Goal: Check status: Check status

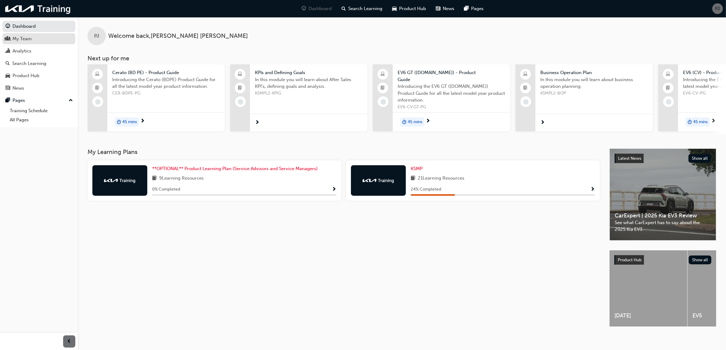
click at [32, 40] on div "My Team" at bounding box center [38, 39] width 67 height 8
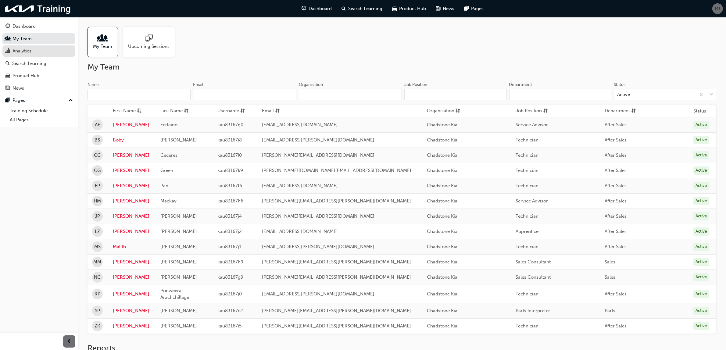
click at [23, 51] on div "Analytics" at bounding box center [22, 51] width 19 height 7
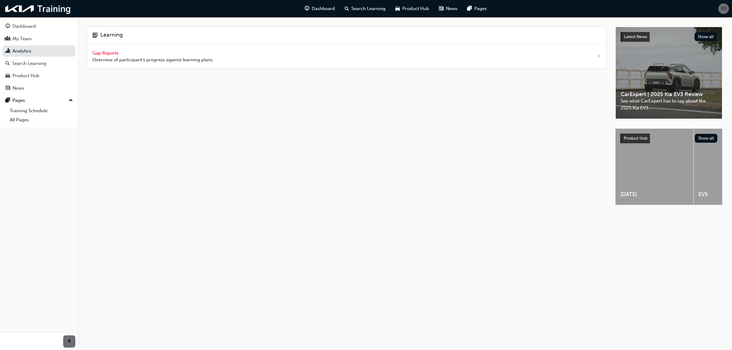
click at [103, 52] on span "Gap Reports" at bounding box center [105, 52] width 27 height 5
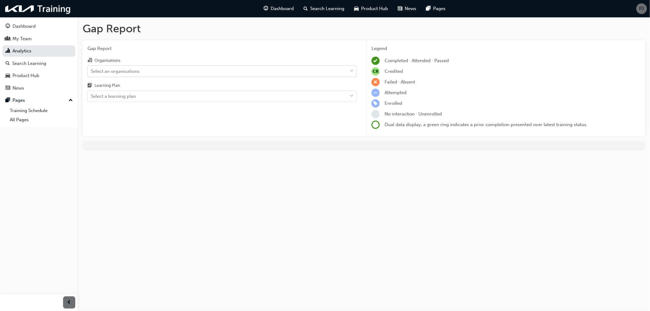
click at [141, 68] on div "Select an organisations" at bounding box center [217, 71] width 259 height 11
click at [91, 68] on input "Organisations Select an organisations" at bounding box center [91, 70] width 1 height 5
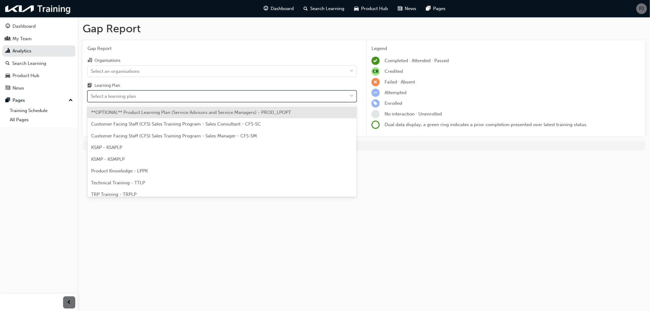
click at [118, 98] on div "Select a learning plan" at bounding box center [113, 96] width 45 height 7
click at [91, 98] on input "Learning Plan option **OPTIONAL** Product Learning Plan (Service Advisors and S…" at bounding box center [91, 96] width 1 height 5
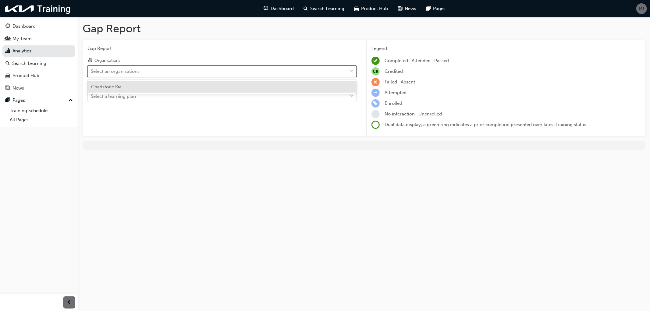
click at [118, 70] on div "Select an organisations" at bounding box center [115, 71] width 49 height 7
click at [91, 70] on input "Organisations option Chadstone Kia focused, 1 of 1. 1 result available. Use Up …" at bounding box center [91, 70] width 1 height 5
click at [117, 89] on span "Chadstone Kia" at bounding box center [106, 86] width 30 height 5
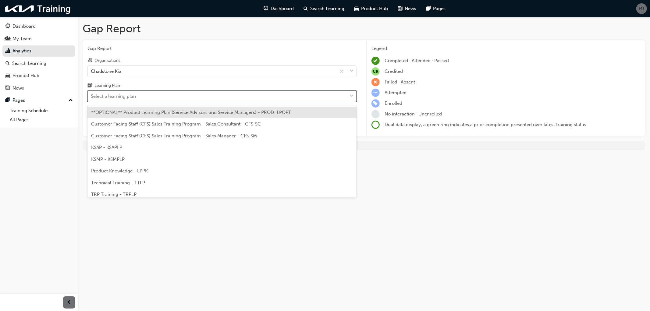
click at [123, 99] on div "Select a learning plan" at bounding box center [113, 96] width 45 height 7
click at [91, 99] on input "Learning Plan option **OPTIONAL** Product Learning Plan (Service Advisors and S…" at bounding box center [91, 96] width 1 height 5
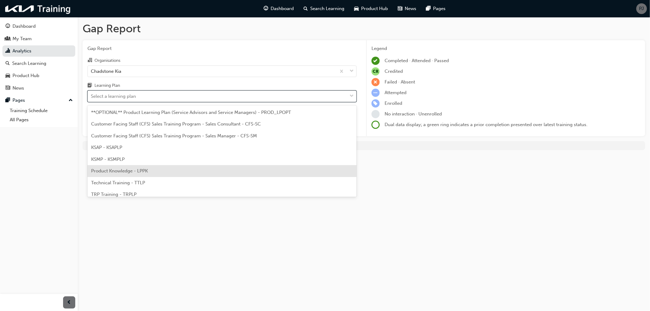
click at [132, 172] on span "Product Knowledge - LPPK" at bounding box center [119, 170] width 57 height 5
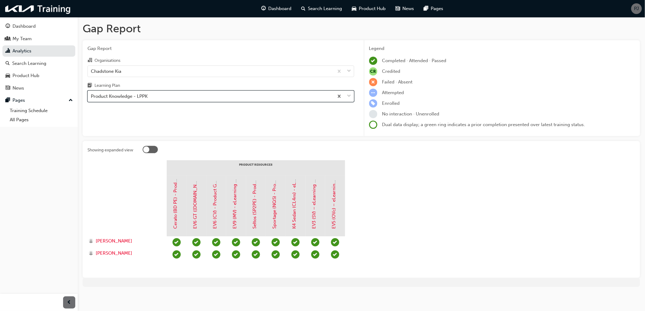
click at [132, 95] on div "Product Knowledge - LPPK" at bounding box center [119, 96] width 57 height 7
click at [91, 95] on input "Learning Plan option Product Knowledge - LPPK, selected. 0 results available. S…" at bounding box center [91, 96] width 1 height 5
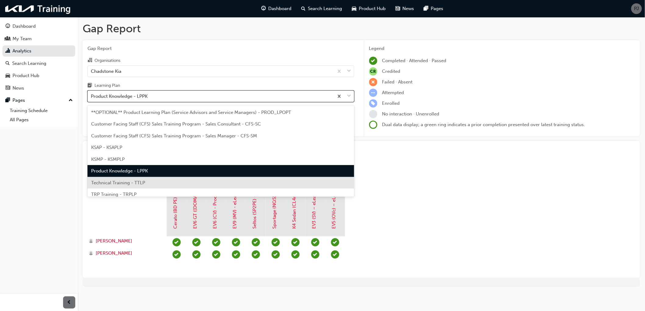
click at [126, 181] on span "Technical Training - TTLP" at bounding box center [118, 182] width 54 height 5
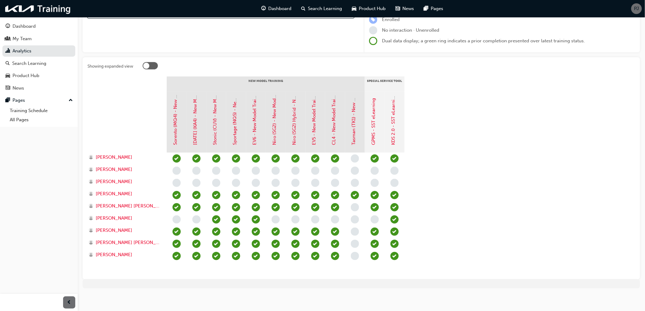
scroll to position [86, 0]
